Goal: Information Seeking & Learning: Learn about a topic

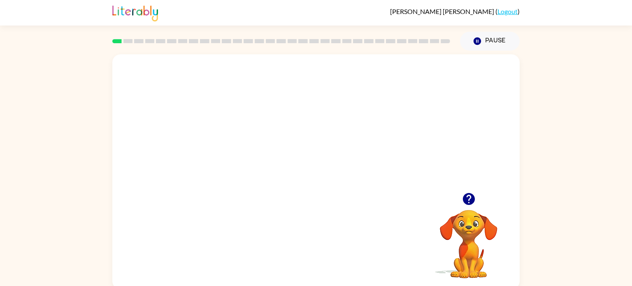
click at [290, 129] on video "Your browser must support playing .mp4 files to use Literably. Please try using…" at bounding box center [316, 123] width 408 height 138
click at [382, 125] on video "Your browser must support playing .mp4 files to use Literably. Please try using…" at bounding box center [316, 123] width 408 height 138
click at [345, 161] on video "Your browser must support playing .mp4 files to use Literably. Please try using…" at bounding box center [316, 123] width 408 height 138
click at [361, 131] on video "Your browser must support playing .mp4 files to use Literably. Please try using…" at bounding box center [316, 123] width 408 height 138
click at [328, 182] on button "button" at bounding box center [316, 176] width 53 height 30
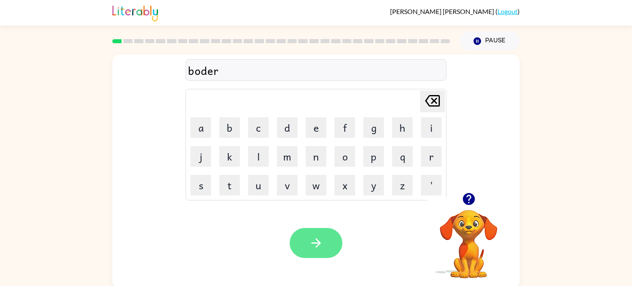
click at [325, 245] on button "button" at bounding box center [316, 243] width 53 height 30
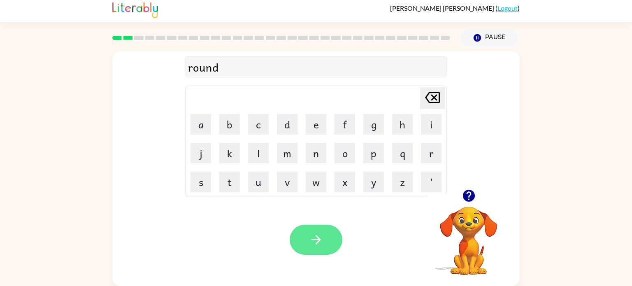
click at [322, 244] on icon "button" at bounding box center [316, 240] width 14 height 14
click at [315, 235] on icon "button" at bounding box center [316, 240] width 14 height 14
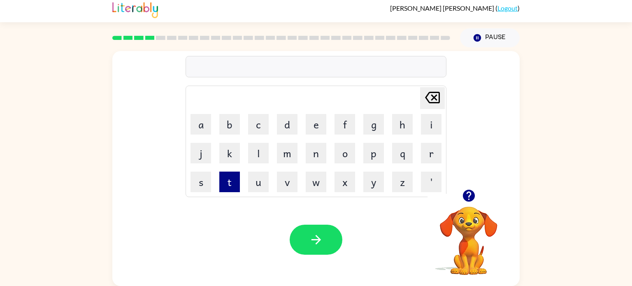
click at [235, 178] on button "t" at bounding box center [229, 182] width 21 height 21
type button "t"
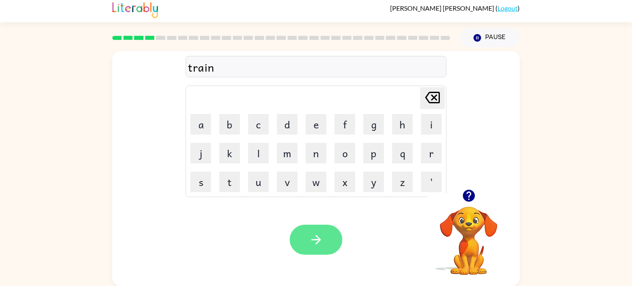
click at [327, 242] on button "button" at bounding box center [316, 240] width 53 height 30
click at [303, 245] on button "button" at bounding box center [316, 240] width 53 height 30
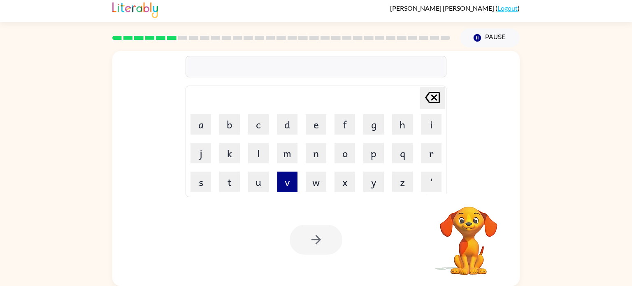
click at [281, 180] on button "v" at bounding box center [287, 182] width 21 height 21
click at [199, 121] on button "a" at bounding box center [201, 124] width 21 height 21
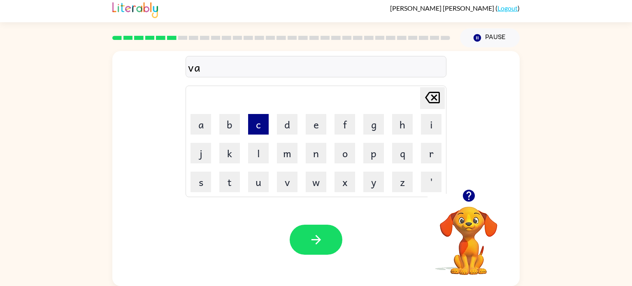
click at [262, 122] on button "c" at bounding box center [258, 124] width 21 height 21
click at [195, 119] on button "a" at bounding box center [201, 124] width 21 height 21
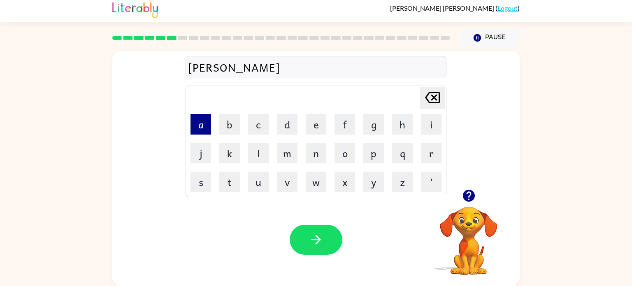
type button "a"
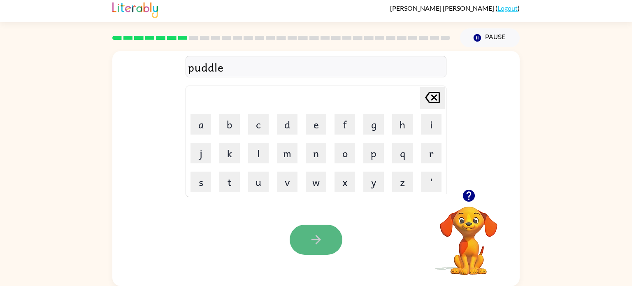
click at [317, 246] on icon "button" at bounding box center [316, 240] width 14 height 14
click at [303, 237] on button "button" at bounding box center [316, 240] width 53 height 30
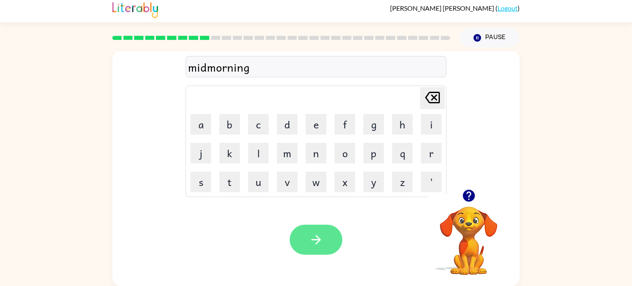
click at [322, 246] on icon "button" at bounding box center [316, 240] width 14 height 14
click at [326, 233] on button "button" at bounding box center [316, 240] width 53 height 30
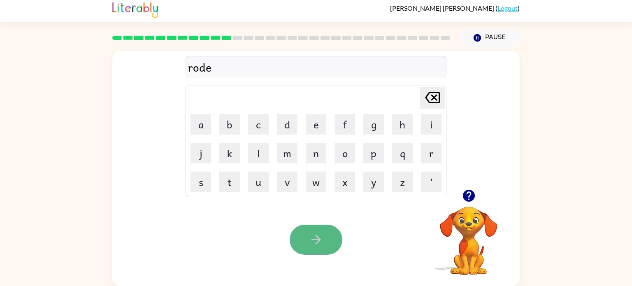
click at [312, 233] on icon "button" at bounding box center [316, 240] width 14 height 14
click at [305, 248] on button "button" at bounding box center [316, 240] width 53 height 30
click at [294, 233] on button "button" at bounding box center [316, 240] width 53 height 30
click at [312, 240] on icon "button" at bounding box center [315, 239] width 9 height 9
click at [318, 238] on icon "button" at bounding box center [315, 239] width 9 height 9
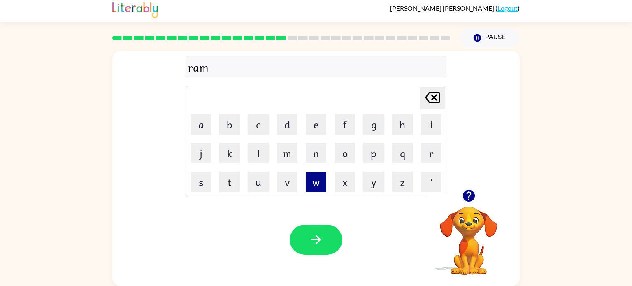
click at [307, 175] on button "w" at bounding box center [316, 182] width 21 height 21
type button "w"
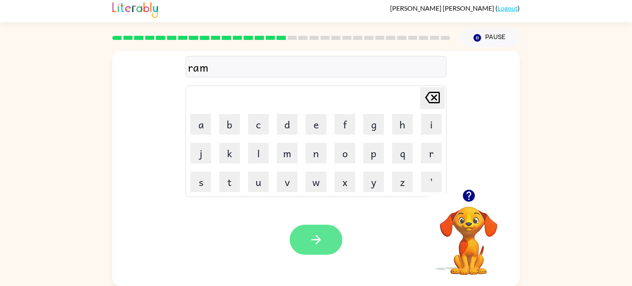
click at [320, 245] on icon "button" at bounding box center [316, 240] width 14 height 14
click at [312, 240] on icon "button" at bounding box center [316, 240] width 14 height 14
click at [327, 233] on button "button" at bounding box center [316, 240] width 53 height 30
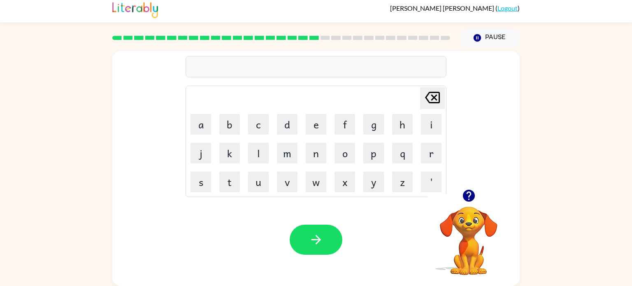
click at [467, 193] on icon "button" at bounding box center [469, 196] width 14 height 14
click at [318, 228] on button "button" at bounding box center [316, 240] width 53 height 30
click at [469, 197] on icon "button" at bounding box center [469, 196] width 14 height 14
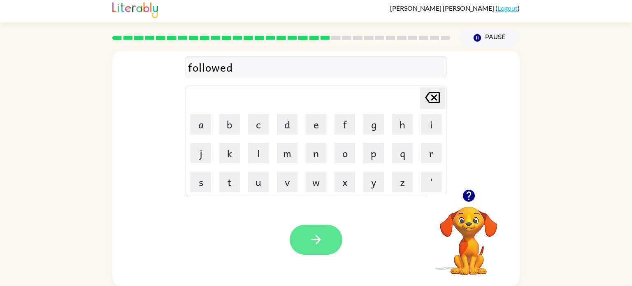
click at [305, 242] on button "button" at bounding box center [316, 240] width 53 height 30
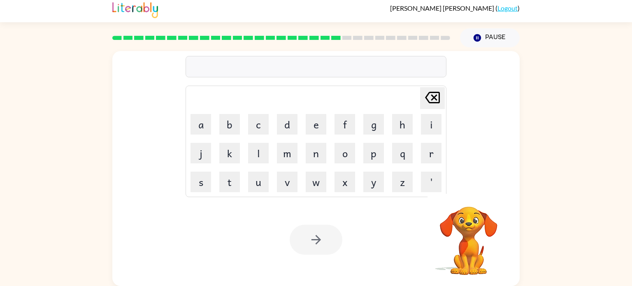
click at [339, 210] on div "Your browser must support playing .mp4 files to use Literably. Please try using…" at bounding box center [316, 240] width 408 height 93
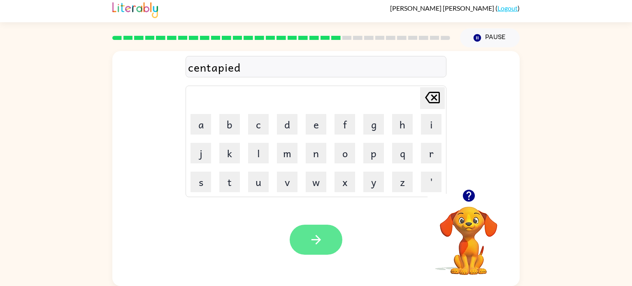
click at [315, 244] on icon "button" at bounding box center [316, 240] width 14 height 14
click at [205, 68] on div "cestain" at bounding box center [316, 66] width 256 height 17
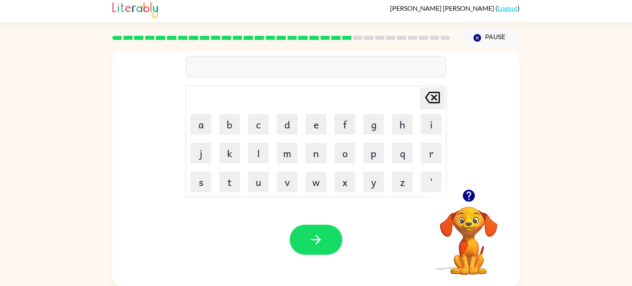
click at [206, 58] on div at bounding box center [316, 58] width 256 height 0
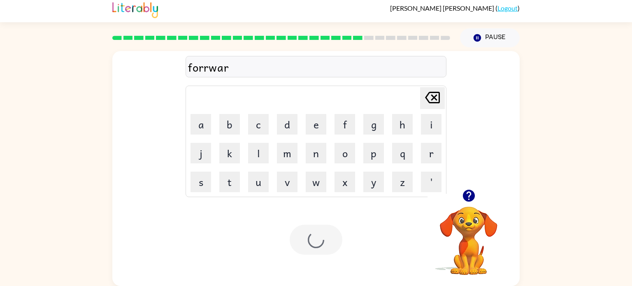
click at [216, 154] on td "k" at bounding box center [230, 153] width 28 height 28
click at [255, 72] on div at bounding box center [316, 66] width 261 height 21
click at [317, 244] on icon "button" at bounding box center [316, 240] width 14 height 14
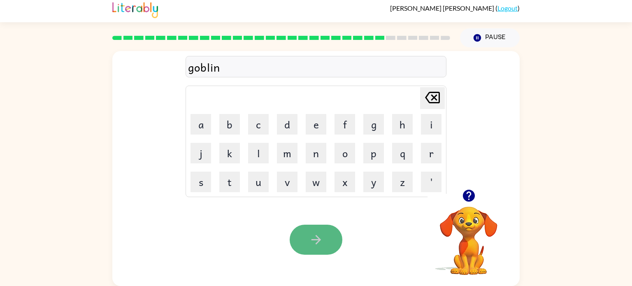
click at [323, 238] on icon "button" at bounding box center [316, 240] width 14 height 14
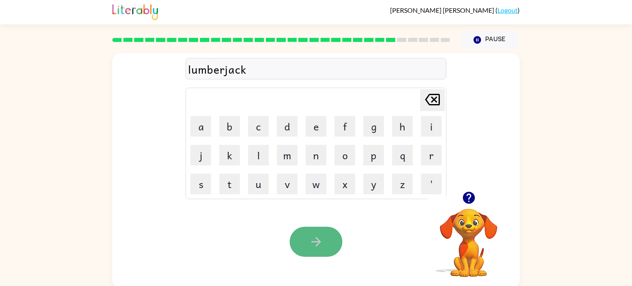
scroll to position [1, 0]
click at [308, 240] on button "button" at bounding box center [316, 242] width 53 height 30
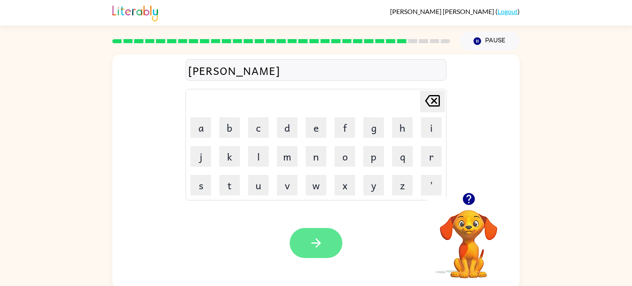
scroll to position [3, 0]
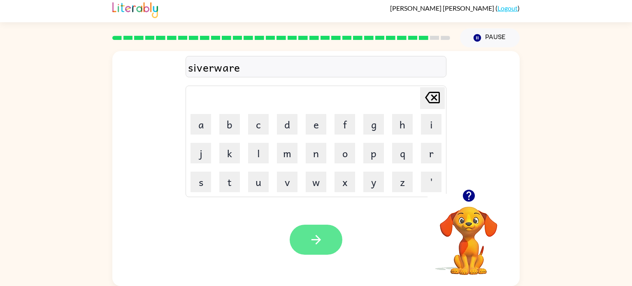
click at [315, 228] on button "button" at bounding box center [316, 240] width 53 height 30
click at [317, 243] on icon "button" at bounding box center [315, 239] width 9 height 9
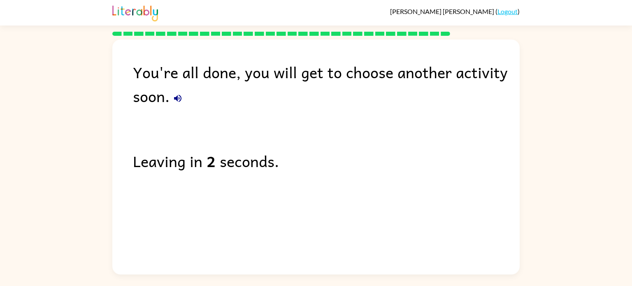
click at [178, 96] on icon "button" at bounding box center [178, 98] width 10 height 10
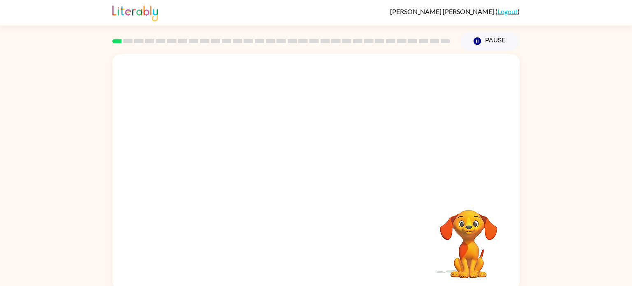
click at [222, 153] on video "Your browser must support playing .mp4 files to use Literably. Please try using…" at bounding box center [316, 123] width 408 height 138
click at [318, 188] on video "Your browser must support playing .mp4 files to use Literably. Please try using…" at bounding box center [316, 123] width 408 height 138
click at [320, 171] on icon "button" at bounding box center [316, 176] width 14 height 14
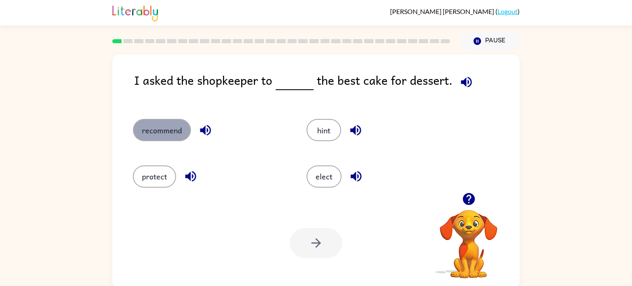
click at [163, 131] on button "recommend" at bounding box center [162, 130] width 58 height 22
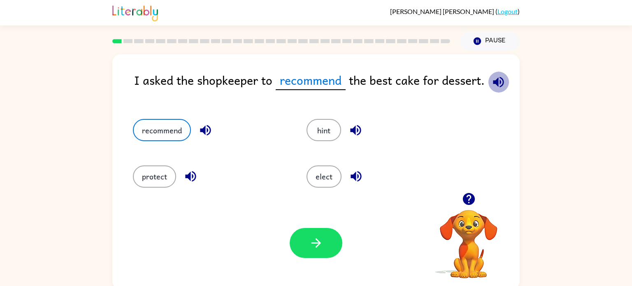
click at [499, 80] on icon "button" at bounding box center [499, 82] width 14 height 14
click at [323, 251] on button "button" at bounding box center [316, 243] width 53 height 30
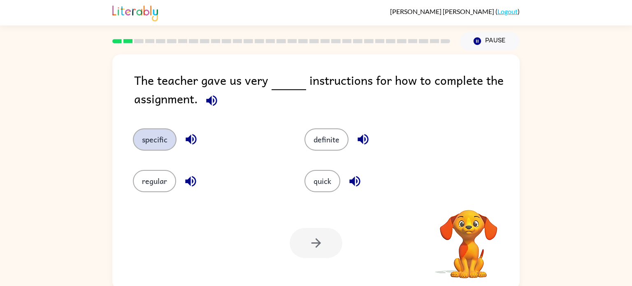
click at [166, 130] on button "specific" at bounding box center [155, 139] width 44 height 22
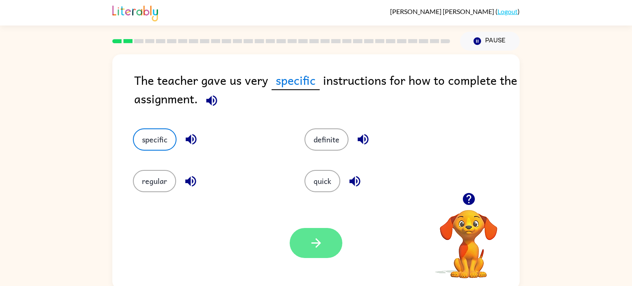
click at [315, 239] on icon "button" at bounding box center [315, 242] width 9 height 9
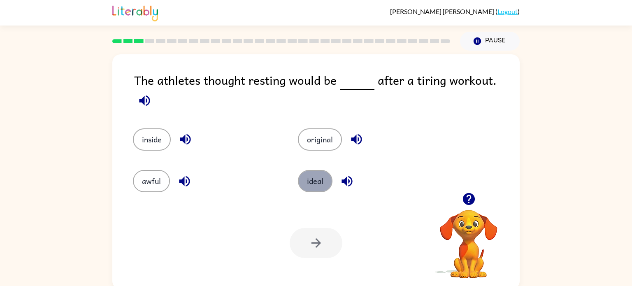
click at [315, 177] on button "ideal" at bounding box center [315, 181] width 35 height 22
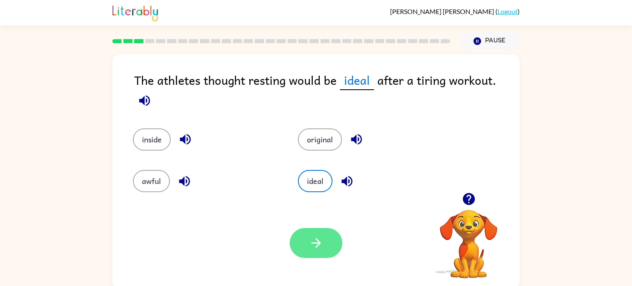
click at [319, 245] on icon "button" at bounding box center [316, 243] width 14 height 14
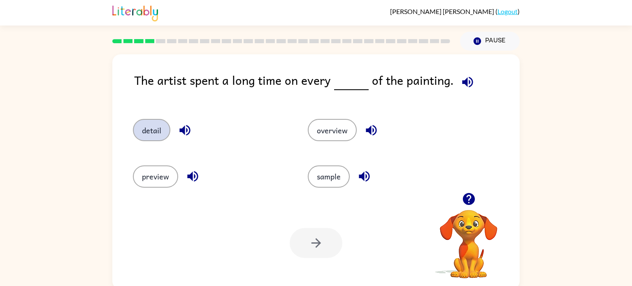
click at [152, 129] on button "detail" at bounding box center [151, 130] width 37 height 22
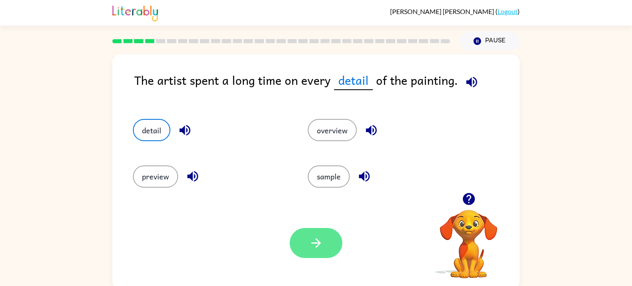
click at [307, 243] on button "button" at bounding box center [316, 243] width 53 height 30
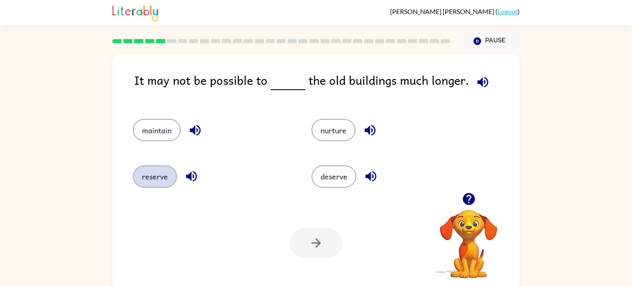
click at [147, 177] on button "reserve" at bounding box center [155, 177] width 44 height 22
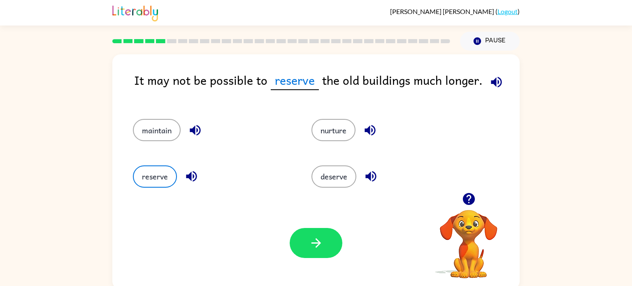
click at [494, 80] on icon "button" at bounding box center [497, 82] width 14 height 14
click at [188, 173] on icon "button" at bounding box center [191, 176] width 14 height 14
click at [196, 126] on icon "button" at bounding box center [195, 130] width 14 height 14
click at [368, 129] on icon "button" at bounding box center [370, 130] width 11 height 11
click at [370, 176] on icon "button" at bounding box center [371, 176] width 11 height 11
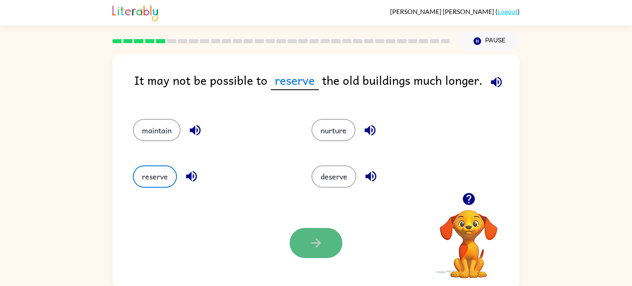
click at [309, 238] on icon "button" at bounding box center [316, 243] width 14 height 14
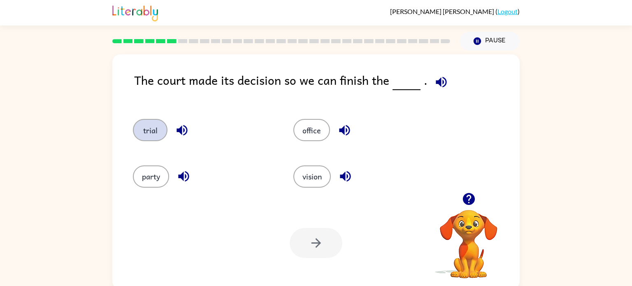
click at [158, 127] on button "trial" at bounding box center [150, 130] width 35 height 22
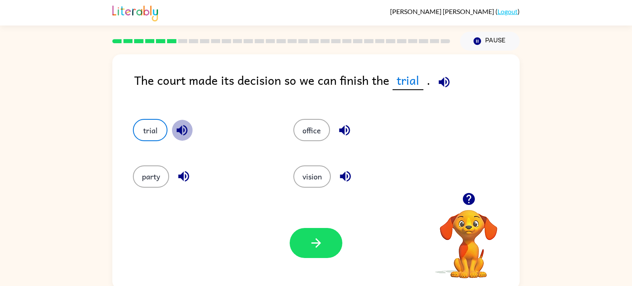
click at [183, 131] on icon "button" at bounding box center [182, 130] width 11 height 11
click at [181, 177] on icon "button" at bounding box center [183, 176] width 11 height 11
click at [344, 129] on icon "button" at bounding box center [344, 130] width 11 height 11
click at [346, 175] on icon "button" at bounding box center [345, 176] width 14 height 14
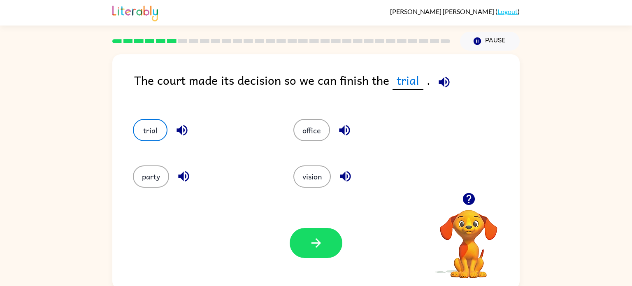
click at [347, 177] on icon "button" at bounding box center [345, 176] width 14 height 14
click at [184, 131] on icon "button" at bounding box center [182, 130] width 11 height 11
click at [179, 177] on icon "button" at bounding box center [183, 176] width 11 height 11
click at [338, 126] on icon "button" at bounding box center [345, 130] width 14 height 14
click at [345, 173] on icon "button" at bounding box center [345, 176] width 11 height 11
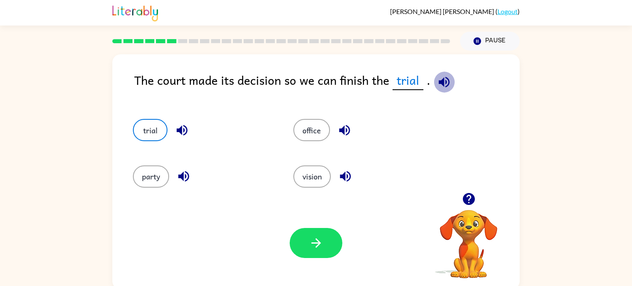
click at [442, 80] on icon "button" at bounding box center [444, 82] width 14 height 14
click at [178, 130] on icon "button" at bounding box center [182, 130] width 11 height 11
click at [185, 171] on icon "button" at bounding box center [184, 176] width 14 height 14
click at [344, 126] on icon "button" at bounding box center [344, 130] width 11 height 11
click at [345, 179] on icon "button" at bounding box center [345, 176] width 11 height 11
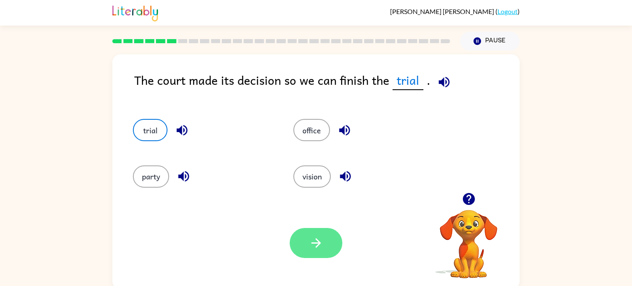
click at [312, 247] on icon "button" at bounding box center [316, 243] width 14 height 14
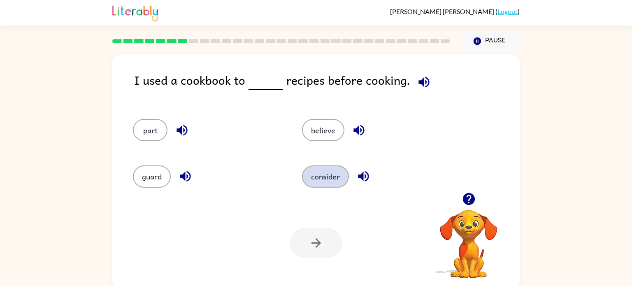
click at [332, 175] on button "consider" at bounding box center [325, 177] width 47 height 22
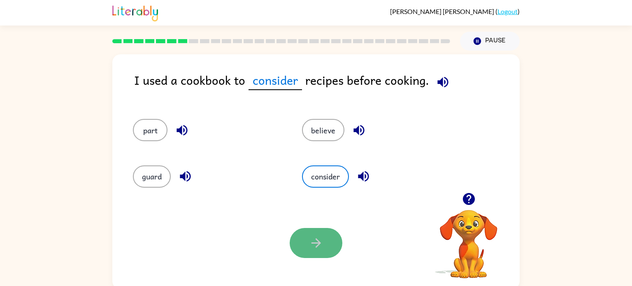
click at [319, 241] on icon "button" at bounding box center [316, 243] width 14 height 14
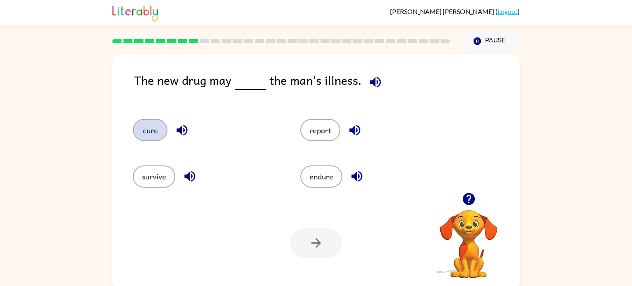
click at [161, 129] on button "cure" at bounding box center [150, 130] width 35 height 22
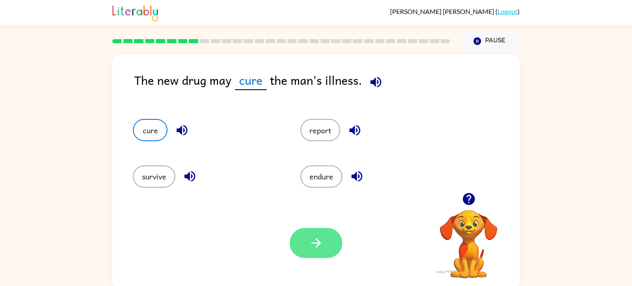
click at [312, 247] on icon "button" at bounding box center [316, 243] width 14 height 14
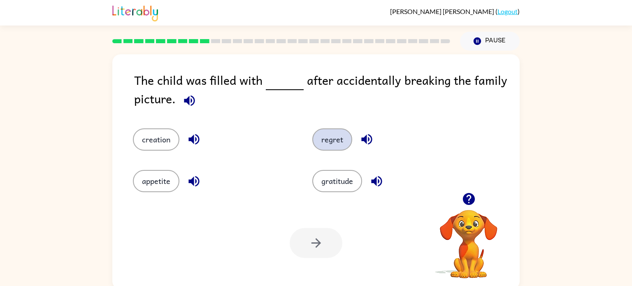
click at [328, 142] on button "regret" at bounding box center [332, 139] width 40 height 22
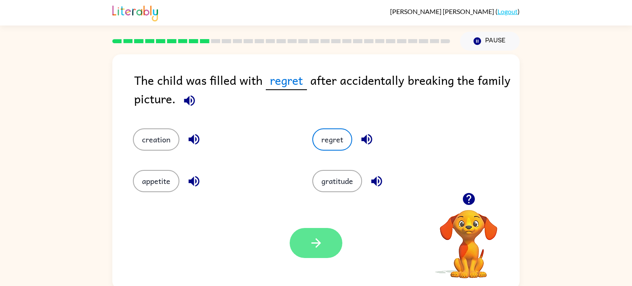
click at [316, 247] on icon "button" at bounding box center [315, 242] width 9 height 9
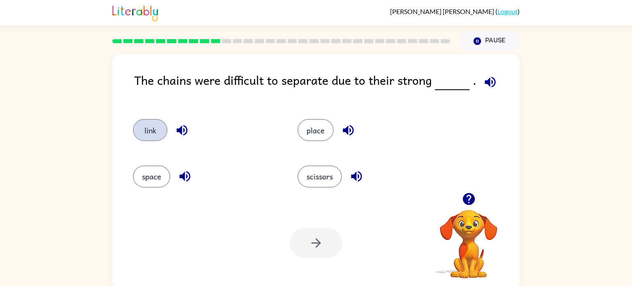
click at [151, 127] on button "link" at bounding box center [150, 130] width 35 height 22
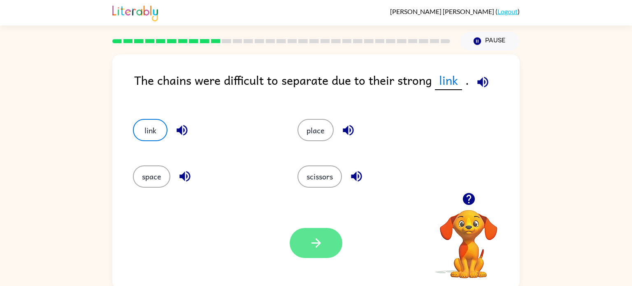
click at [320, 244] on icon "button" at bounding box center [316, 243] width 14 height 14
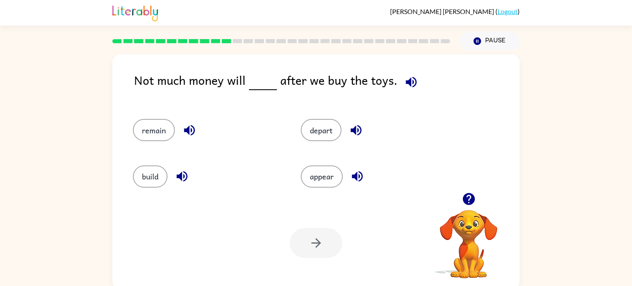
click at [410, 80] on icon "button" at bounding box center [411, 82] width 14 height 14
click at [154, 123] on button "remain" at bounding box center [154, 130] width 42 height 22
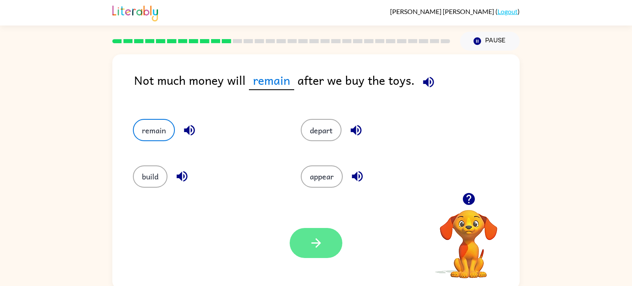
click at [303, 240] on button "button" at bounding box center [316, 243] width 53 height 30
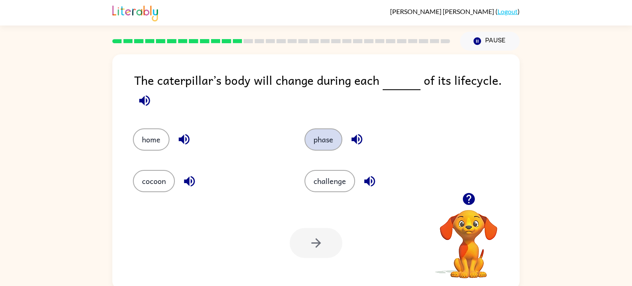
scroll to position [3, 0]
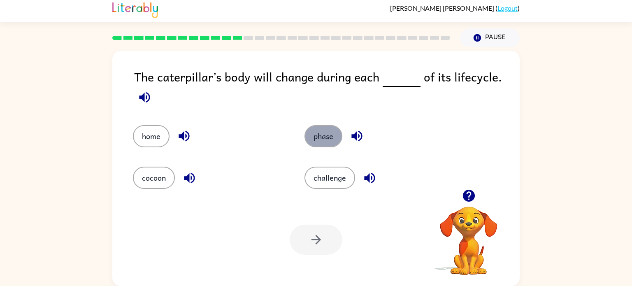
click at [329, 139] on button "phase" at bounding box center [324, 136] width 38 height 22
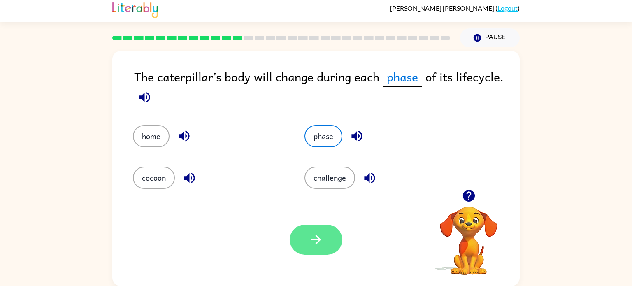
click at [327, 228] on button "button" at bounding box center [316, 240] width 53 height 30
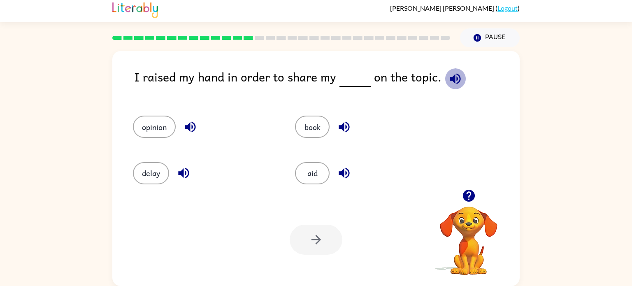
click at [450, 75] on icon "button" at bounding box center [455, 79] width 14 height 14
click at [194, 126] on icon "button" at bounding box center [190, 127] width 14 height 14
click at [156, 126] on button "opinion" at bounding box center [154, 127] width 43 height 22
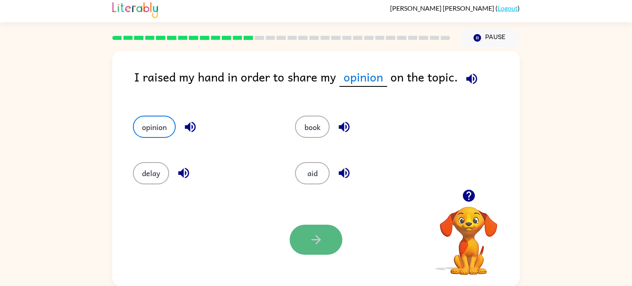
click at [308, 243] on button "button" at bounding box center [316, 240] width 53 height 30
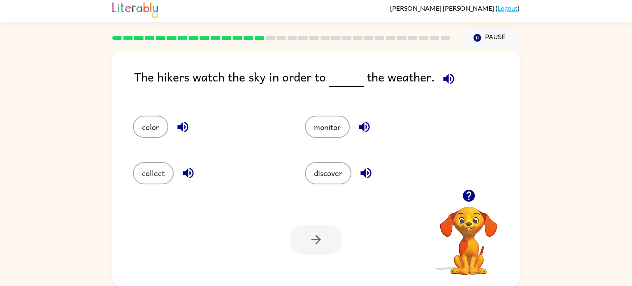
click at [467, 196] on div "Your browser must support playing .mp4 files to use Literably. Please try using…" at bounding box center [469, 230] width 82 height 91
click at [469, 195] on icon "button" at bounding box center [469, 196] width 12 height 12
click at [335, 180] on button "discover" at bounding box center [328, 173] width 47 height 22
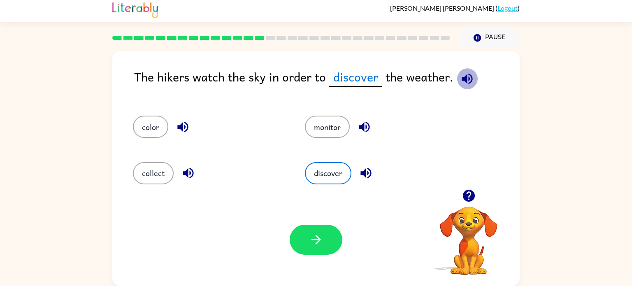
click at [468, 81] on icon "button" at bounding box center [467, 79] width 14 height 14
click at [364, 123] on icon "button" at bounding box center [364, 127] width 14 height 14
click at [338, 121] on button "monitor" at bounding box center [327, 127] width 45 height 22
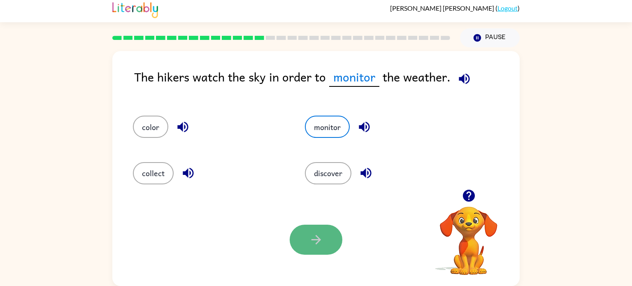
click at [324, 232] on button "button" at bounding box center [316, 240] width 53 height 30
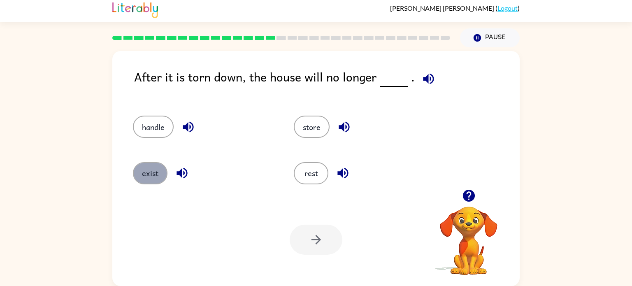
click at [145, 173] on button "exist" at bounding box center [150, 173] width 35 height 22
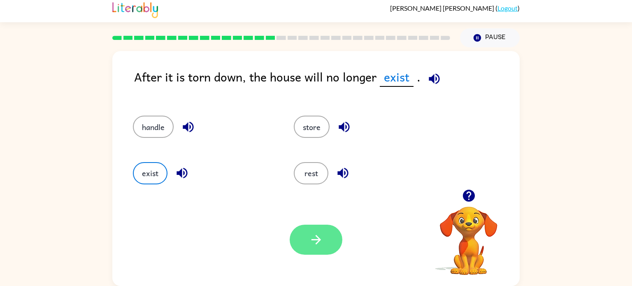
click at [320, 239] on icon "button" at bounding box center [316, 240] width 14 height 14
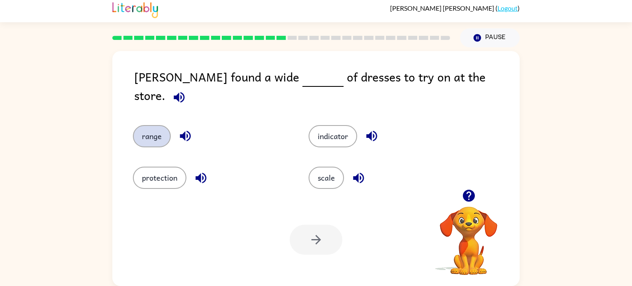
click at [148, 125] on button "range" at bounding box center [152, 136] width 38 height 22
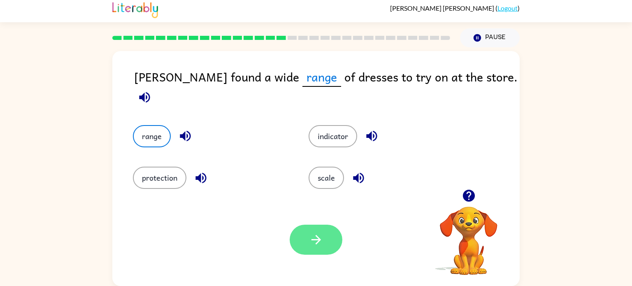
click at [321, 233] on icon "button" at bounding box center [316, 240] width 14 height 14
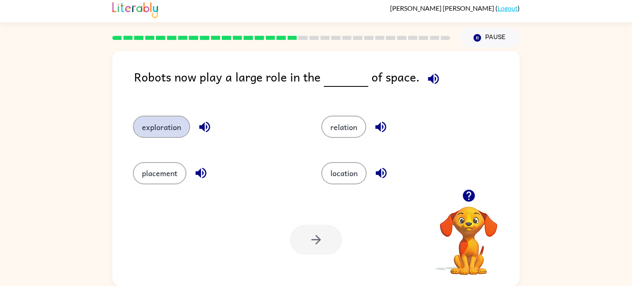
click at [156, 126] on button "exploration" at bounding box center [161, 127] width 57 height 22
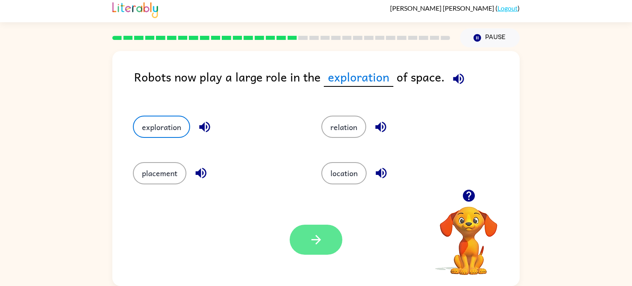
click at [319, 253] on button "button" at bounding box center [316, 240] width 53 height 30
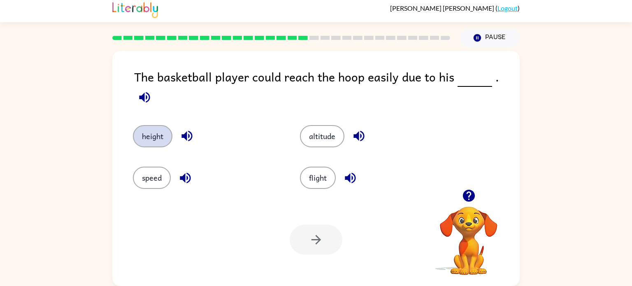
click at [161, 126] on button "height" at bounding box center [153, 136] width 40 height 22
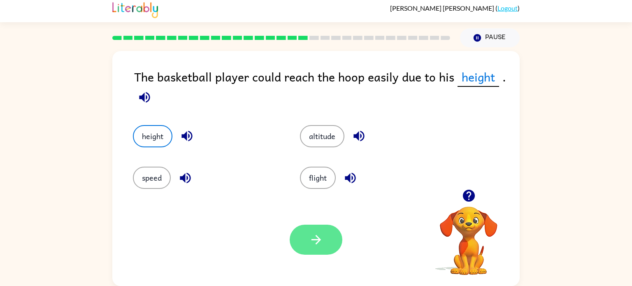
click at [325, 247] on button "button" at bounding box center [316, 240] width 53 height 30
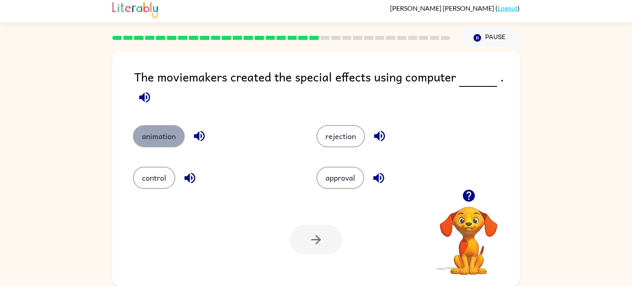
click at [147, 135] on button "animation" at bounding box center [159, 136] width 52 height 22
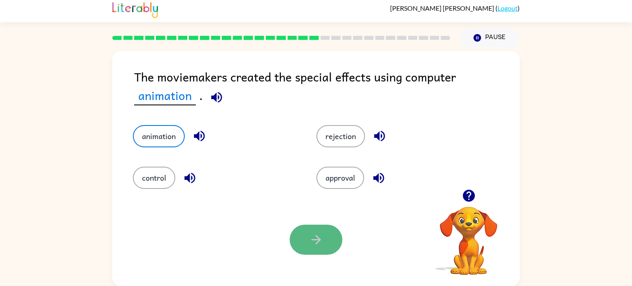
click at [323, 235] on button "button" at bounding box center [316, 240] width 53 height 30
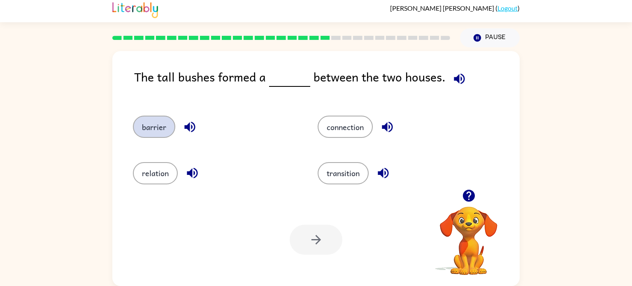
click at [159, 130] on button "barrier" at bounding box center [154, 127] width 42 height 22
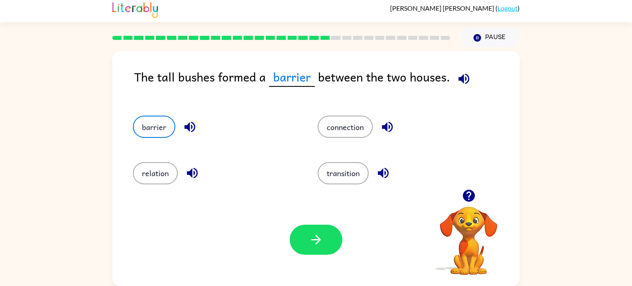
click at [305, 245] on div "Your browser must support playing .mp4 files to use Literably. Please try using…" at bounding box center [316, 240] width 408 height 93
click at [319, 237] on icon "button" at bounding box center [316, 240] width 14 height 14
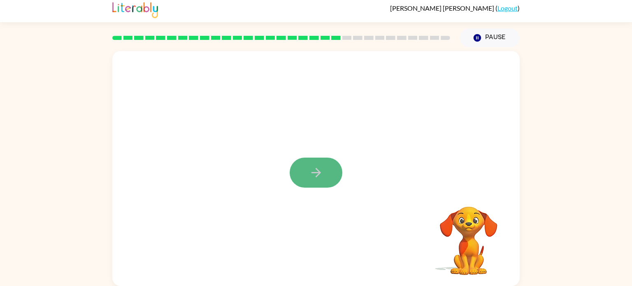
click at [320, 174] on icon "button" at bounding box center [316, 173] width 14 height 14
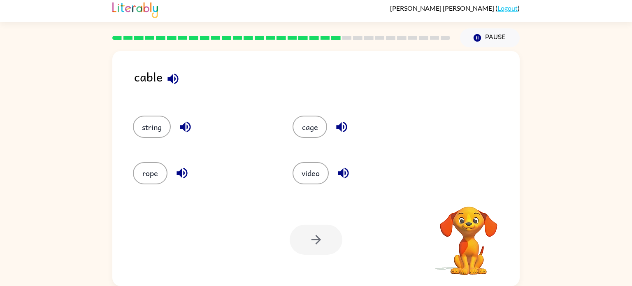
click at [172, 78] on icon "button" at bounding box center [173, 78] width 11 height 11
click at [173, 75] on icon "button" at bounding box center [173, 78] width 11 height 11
click at [185, 126] on icon "button" at bounding box center [185, 127] width 11 height 11
click at [174, 77] on icon "button" at bounding box center [173, 78] width 11 height 11
click at [184, 120] on icon "button" at bounding box center [185, 127] width 14 height 14
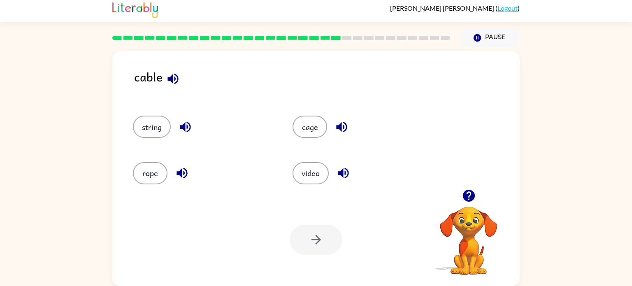
click at [222, 71] on div "cable string cage rope video Your browser must support playing .mp4 files to us…" at bounding box center [316, 168] width 408 height 235
click at [187, 124] on icon "button" at bounding box center [185, 127] width 14 height 14
click at [184, 176] on icon "button" at bounding box center [182, 173] width 14 height 14
click at [173, 77] on icon "button" at bounding box center [173, 79] width 14 height 14
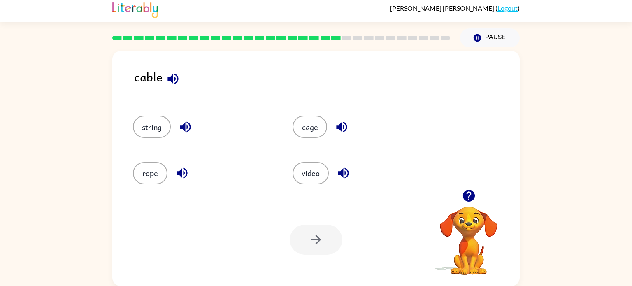
click at [337, 125] on icon "button" at bounding box center [341, 127] width 11 height 11
click at [349, 174] on icon "button" at bounding box center [343, 173] width 14 height 14
click at [171, 75] on icon "button" at bounding box center [173, 79] width 14 height 14
click at [179, 175] on icon "button" at bounding box center [182, 173] width 14 height 14
click at [173, 79] on icon "button" at bounding box center [173, 79] width 14 height 14
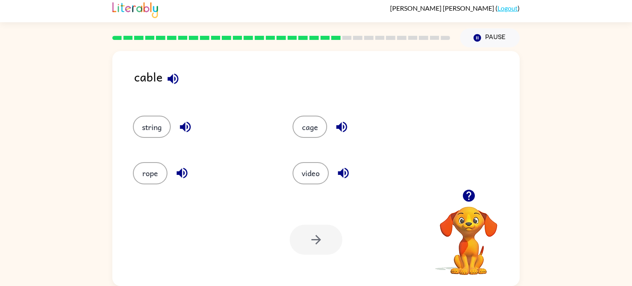
click at [171, 76] on icon "button" at bounding box center [173, 78] width 11 height 11
click at [172, 81] on icon "button" at bounding box center [173, 78] width 11 height 11
click at [173, 86] on button "button" at bounding box center [173, 78] width 21 height 21
click at [175, 105] on div "string" at bounding box center [197, 123] width 160 height 46
click at [207, 141] on div "string" at bounding box center [197, 123] width 160 height 46
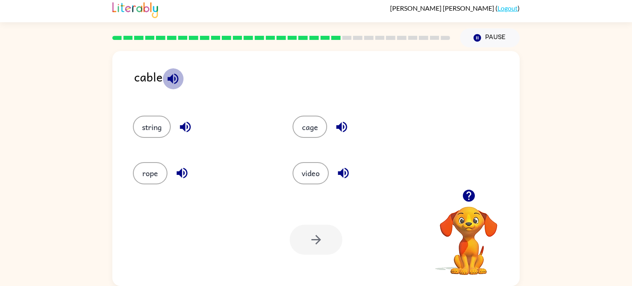
click at [171, 79] on icon "button" at bounding box center [173, 78] width 11 height 11
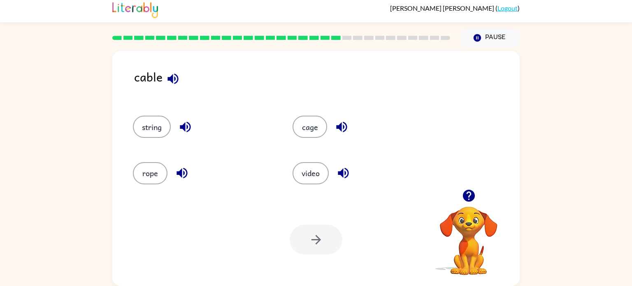
click at [171, 79] on icon "button" at bounding box center [173, 78] width 11 height 11
click at [172, 80] on icon "button" at bounding box center [173, 78] width 11 height 11
click at [173, 84] on icon "button" at bounding box center [173, 79] width 14 height 14
click at [174, 87] on button "button" at bounding box center [173, 78] width 21 height 21
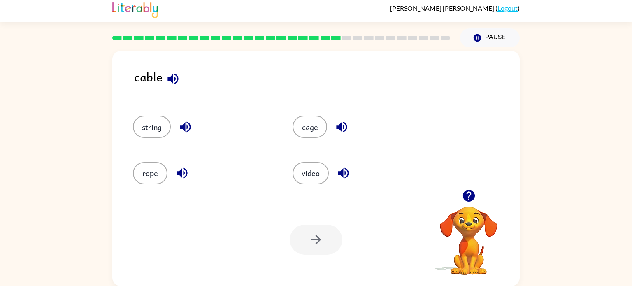
click at [174, 87] on button "button" at bounding box center [173, 78] width 21 height 21
click at [174, 86] on button "button" at bounding box center [173, 78] width 21 height 21
click at [152, 177] on button "rope" at bounding box center [150, 173] width 35 height 22
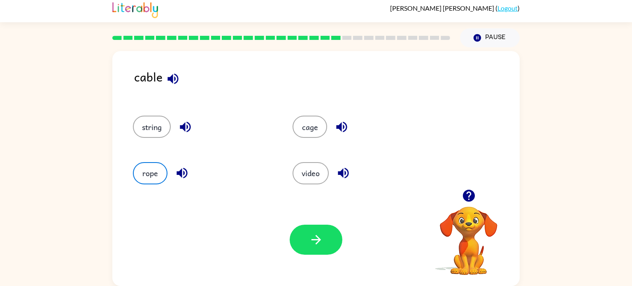
click at [467, 194] on icon "button" at bounding box center [469, 196] width 14 height 14
click at [324, 246] on button "button" at bounding box center [316, 240] width 53 height 30
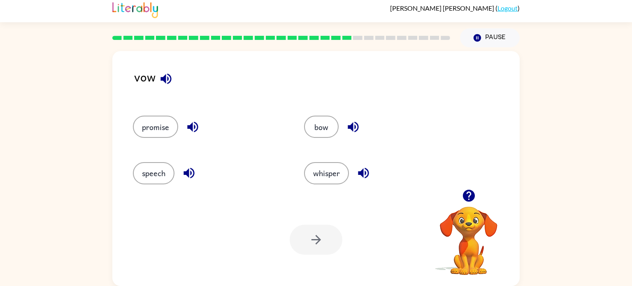
click at [192, 129] on icon "button" at bounding box center [192, 127] width 11 height 11
click at [163, 75] on icon "button" at bounding box center [166, 79] width 14 height 14
click at [190, 173] on icon "button" at bounding box center [189, 173] width 11 height 11
click at [353, 127] on icon "button" at bounding box center [353, 127] width 14 height 14
click at [363, 168] on icon "button" at bounding box center [363, 173] width 11 height 11
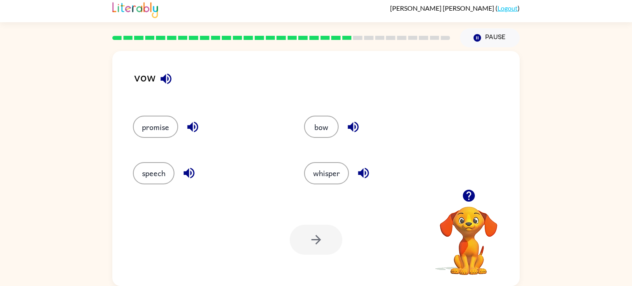
click at [190, 168] on icon "button" at bounding box center [189, 173] width 14 height 14
click at [137, 172] on button "speech" at bounding box center [154, 173] width 42 height 22
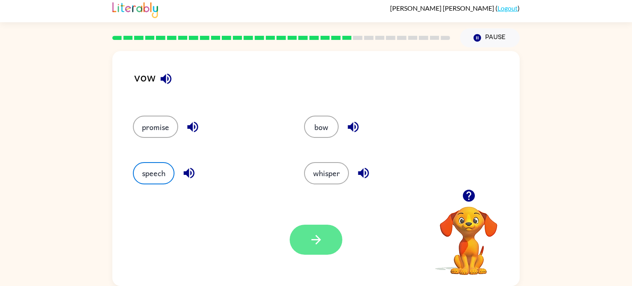
click at [319, 240] on icon "button" at bounding box center [315, 239] width 9 height 9
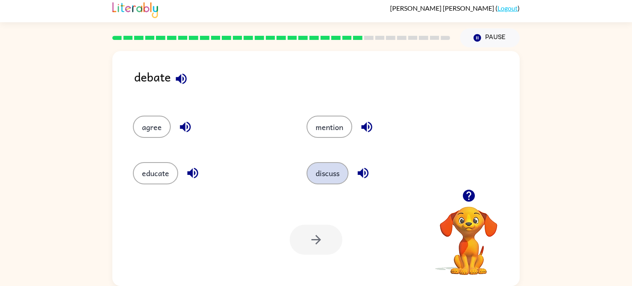
click at [328, 172] on button "discuss" at bounding box center [328, 173] width 42 height 22
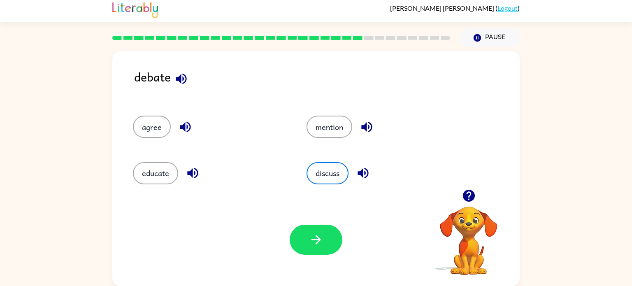
click at [182, 75] on icon "button" at bounding box center [181, 79] width 14 height 14
click at [185, 131] on icon "button" at bounding box center [185, 127] width 14 height 14
click at [195, 169] on icon "button" at bounding box center [192, 173] width 11 height 11
click at [365, 125] on icon "button" at bounding box center [367, 127] width 14 height 14
click at [363, 171] on icon "button" at bounding box center [363, 173] width 11 height 11
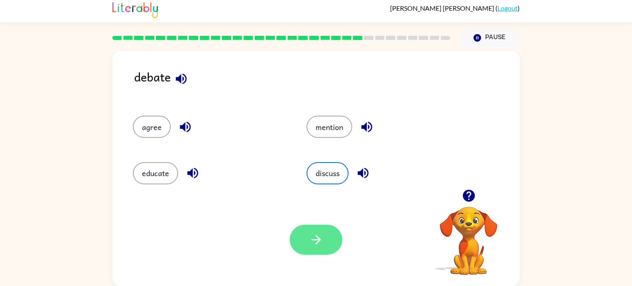
click at [314, 231] on button "button" at bounding box center [316, 240] width 53 height 30
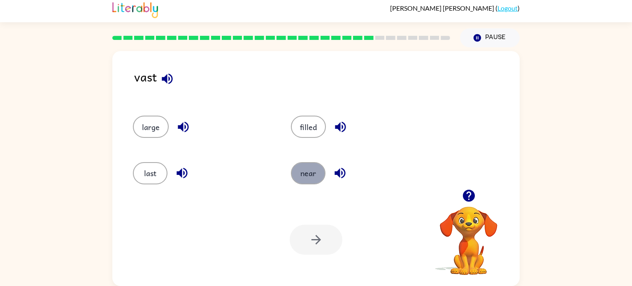
click at [300, 166] on button "near" at bounding box center [308, 173] width 35 height 22
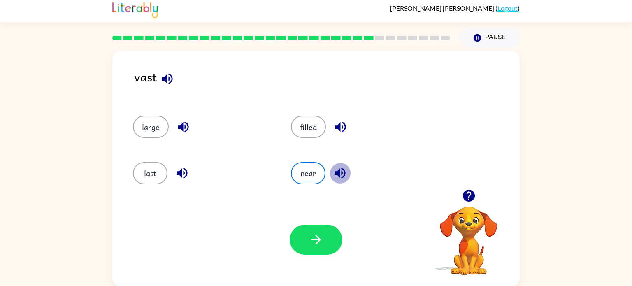
click at [341, 170] on icon "button" at bounding box center [340, 173] width 11 height 11
click at [167, 78] on icon "button" at bounding box center [167, 78] width 11 height 11
click at [309, 238] on icon "button" at bounding box center [316, 240] width 14 height 14
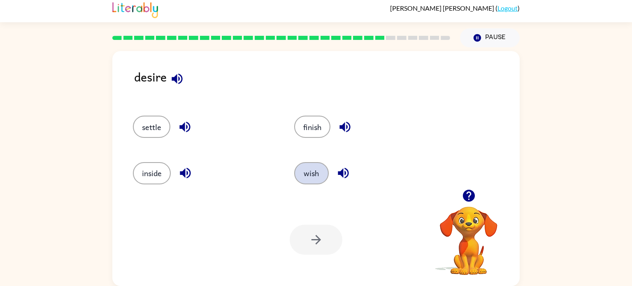
click at [306, 169] on button "wish" at bounding box center [311, 173] width 35 height 22
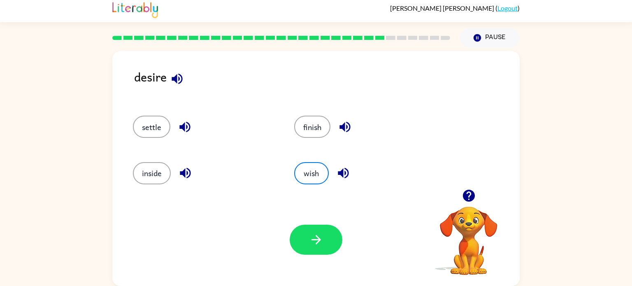
click at [175, 76] on icon "button" at bounding box center [177, 78] width 11 height 11
click at [173, 75] on icon "button" at bounding box center [177, 79] width 14 height 14
click at [184, 125] on icon "button" at bounding box center [185, 127] width 11 height 11
click at [188, 174] on icon "button" at bounding box center [185, 173] width 14 height 14
click at [344, 126] on icon "button" at bounding box center [345, 127] width 11 height 11
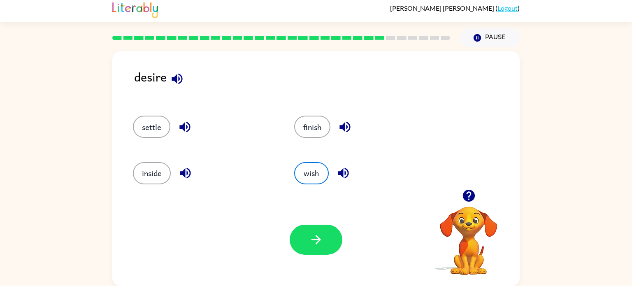
click at [343, 171] on icon "button" at bounding box center [343, 173] width 14 height 14
click at [321, 239] on icon "button" at bounding box center [316, 240] width 14 height 14
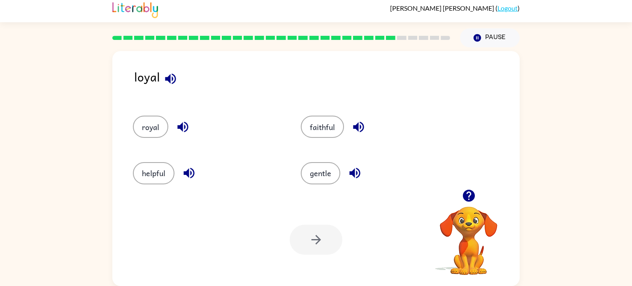
click at [354, 127] on icon "button" at bounding box center [358, 127] width 11 height 11
click at [299, 125] on div "faithful" at bounding box center [369, 123] width 168 height 46
click at [319, 124] on button "faithful" at bounding box center [322, 127] width 43 height 22
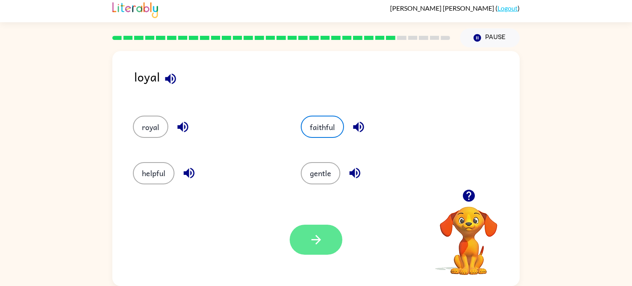
click at [322, 240] on icon "button" at bounding box center [316, 240] width 14 height 14
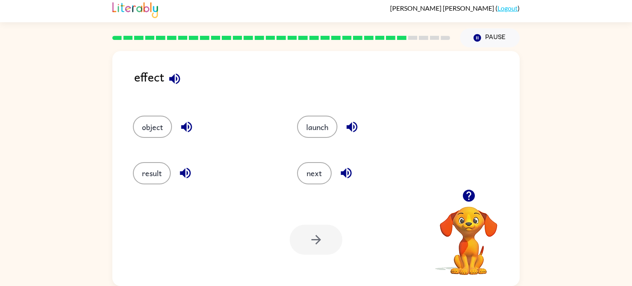
click at [173, 76] on icon "button" at bounding box center [174, 78] width 11 height 11
click at [188, 123] on icon "button" at bounding box center [187, 127] width 14 height 14
click at [183, 173] on icon "button" at bounding box center [185, 173] width 11 height 11
click at [352, 124] on icon "button" at bounding box center [352, 127] width 11 height 11
click at [347, 173] on icon "button" at bounding box center [346, 173] width 11 height 11
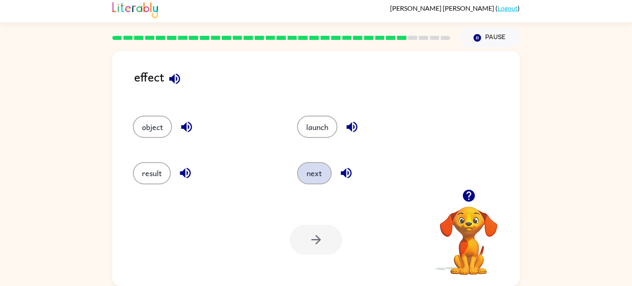
click at [309, 170] on button "next" at bounding box center [314, 173] width 35 height 22
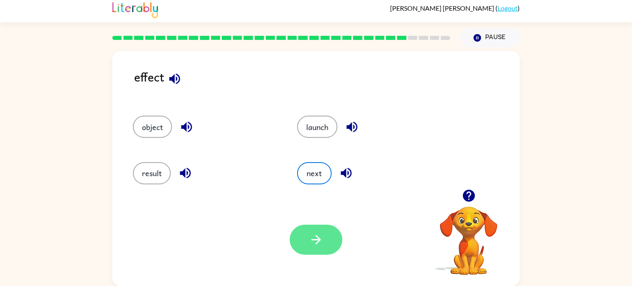
click at [328, 244] on button "button" at bounding box center [316, 240] width 53 height 30
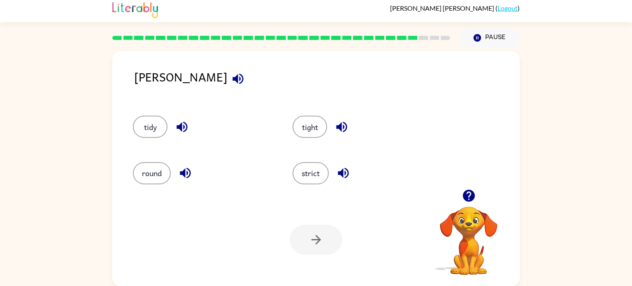
click at [341, 175] on icon "button" at bounding box center [343, 173] width 11 height 11
click at [311, 177] on button "strict" at bounding box center [311, 173] width 36 height 22
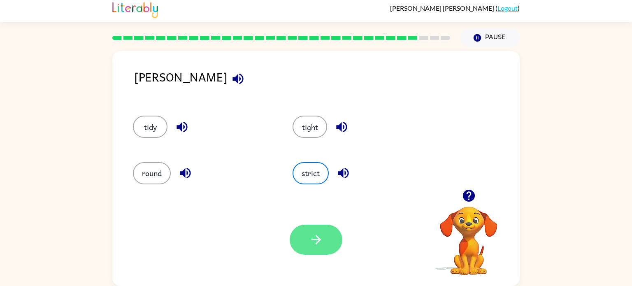
click at [320, 231] on button "button" at bounding box center [316, 240] width 53 height 30
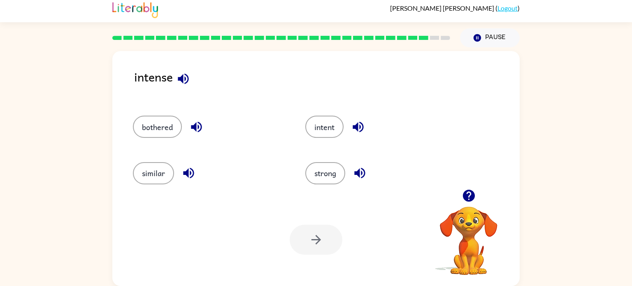
click at [178, 75] on icon "button" at bounding box center [183, 79] width 14 height 14
click at [179, 75] on icon "button" at bounding box center [183, 79] width 14 height 14
click at [196, 127] on icon "button" at bounding box center [196, 127] width 14 height 14
click at [189, 123] on icon "button" at bounding box center [196, 127] width 14 height 14
click at [334, 170] on button "strong" at bounding box center [325, 173] width 40 height 22
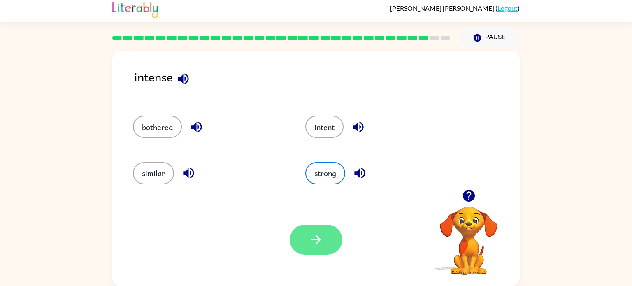
click at [297, 234] on button "button" at bounding box center [316, 240] width 53 height 30
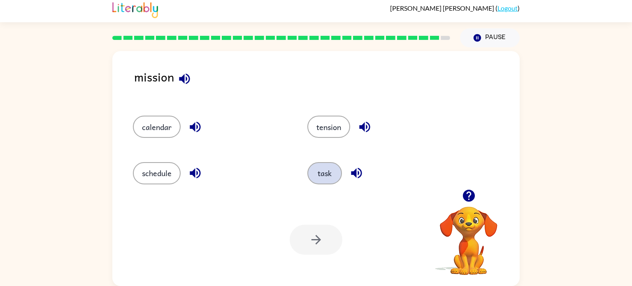
click at [336, 170] on button "task" at bounding box center [325, 173] width 35 height 22
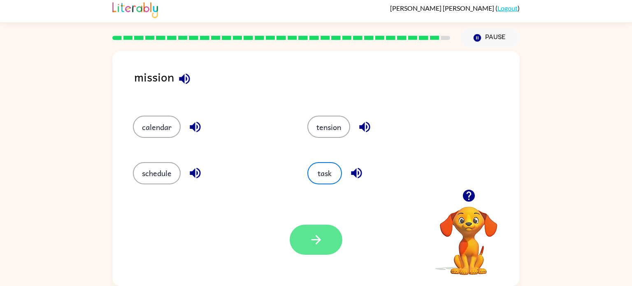
click at [311, 232] on button "button" at bounding box center [316, 240] width 53 height 30
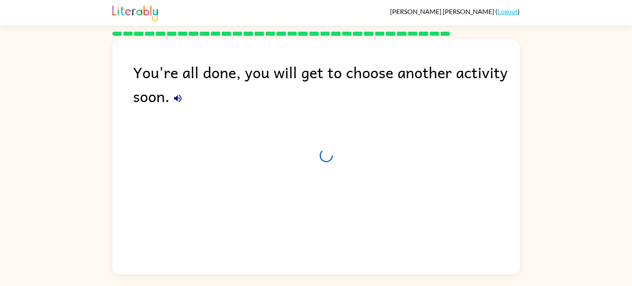
scroll to position [0, 0]
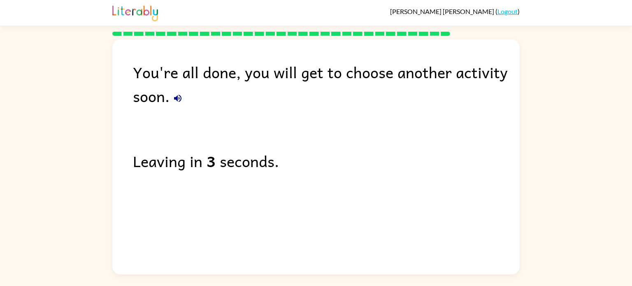
click at [174, 92] on button "button" at bounding box center [178, 98] width 16 height 16
